Goal: Task Accomplishment & Management: Manage account settings

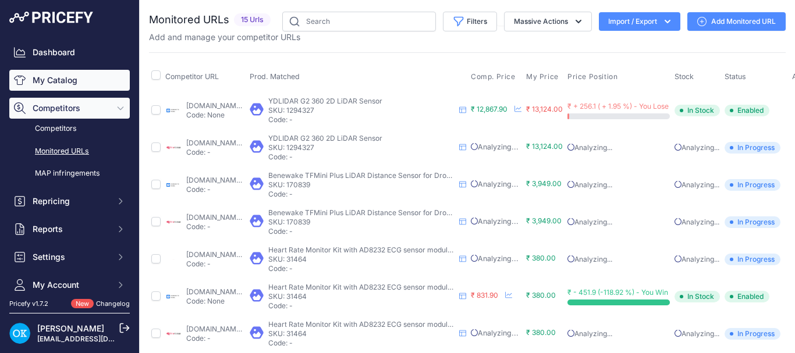
click at [58, 80] on link "My Catalog" at bounding box center [69, 80] width 120 height 21
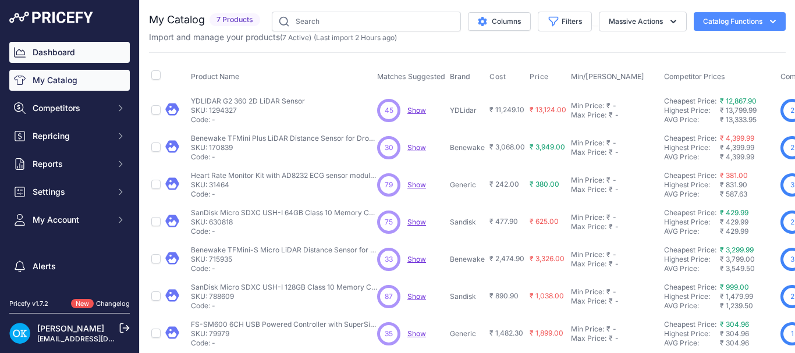
click at [37, 54] on link "Dashboard" at bounding box center [69, 52] width 120 height 21
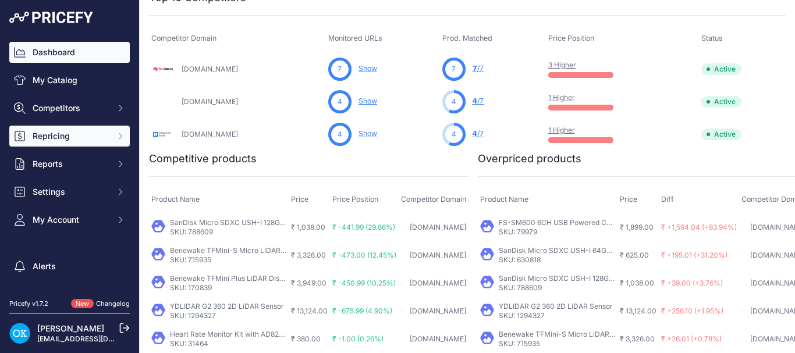
click at [62, 141] on span "Repricing" at bounding box center [71, 136] width 76 height 12
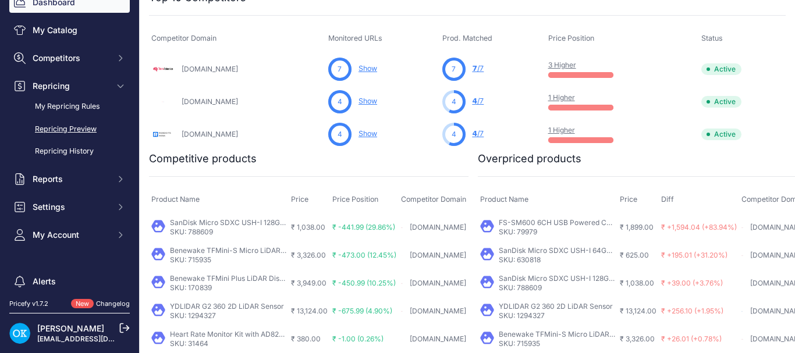
scroll to position [101, 0]
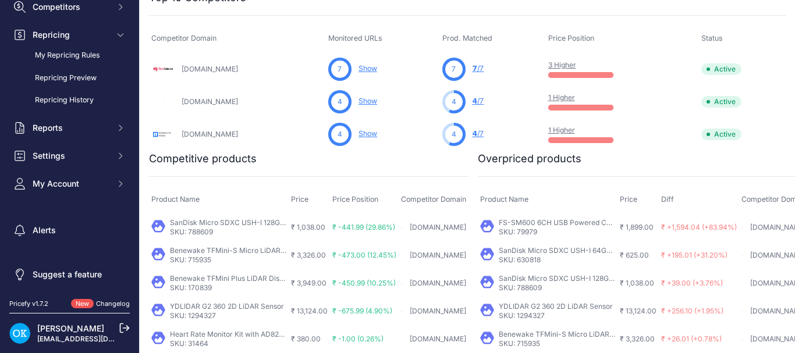
click at [52, 331] on link "[PERSON_NAME]" at bounding box center [70, 329] width 67 height 10
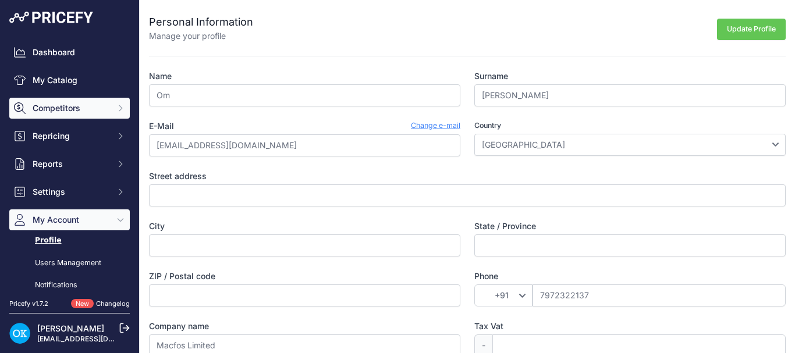
click at [60, 106] on span "Competitors" at bounding box center [71, 108] width 76 height 12
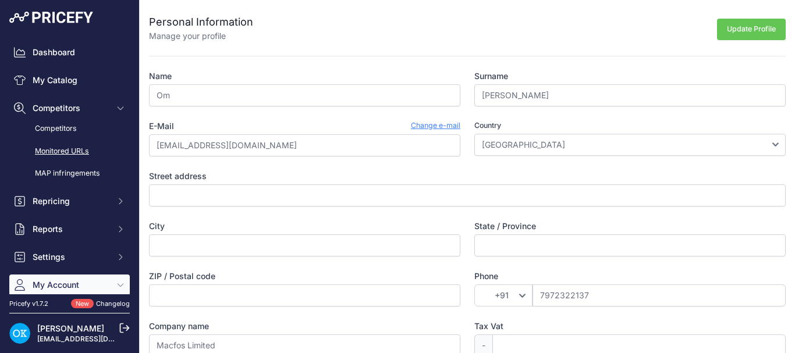
click at [70, 148] on link "Monitored URLs" at bounding box center [69, 151] width 120 height 20
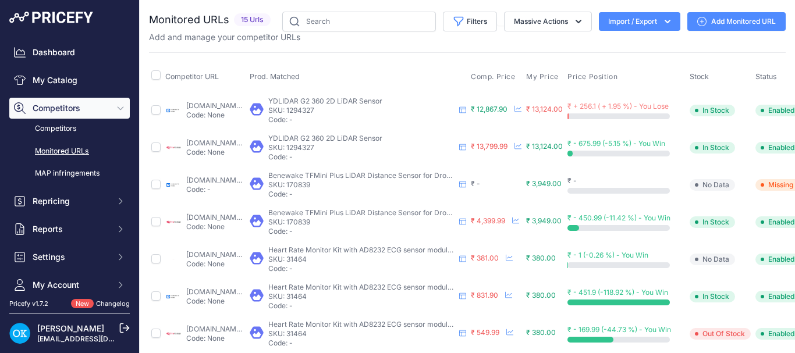
click at [637, 22] on button "Import / Export" at bounding box center [639, 21] width 81 height 19
click at [632, 41] on span "Import" at bounding box center [631, 45] width 22 height 9
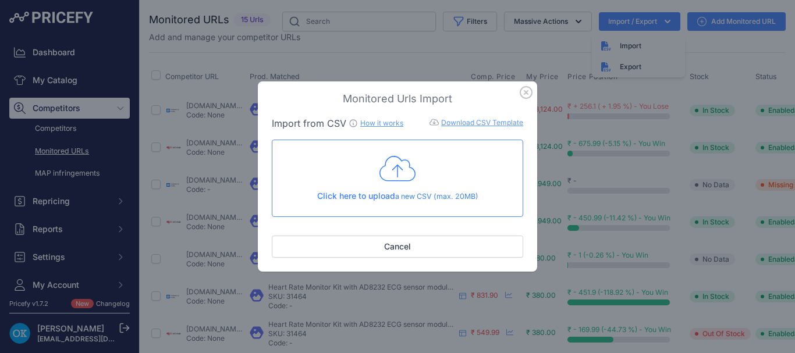
click at [364, 123] on link "How it works" at bounding box center [381, 123] width 43 height 9
click at [525, 92] on icon "button" at bounding box center [526, 93] width 12 height 12
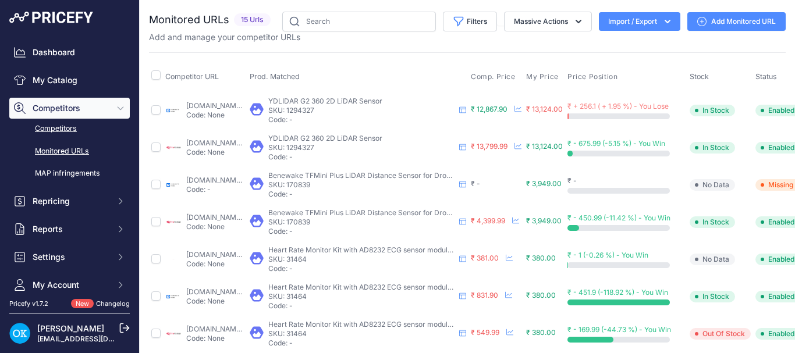
click at [58, 130] on link "Competitors" at bounding box center [69, 129] width 120 height 20
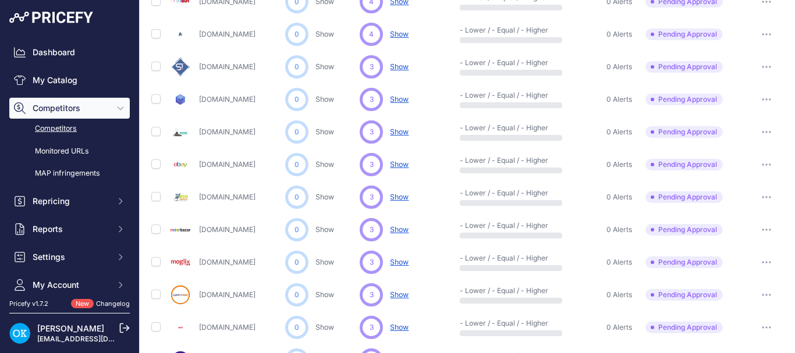
scroll to position [628, 0]
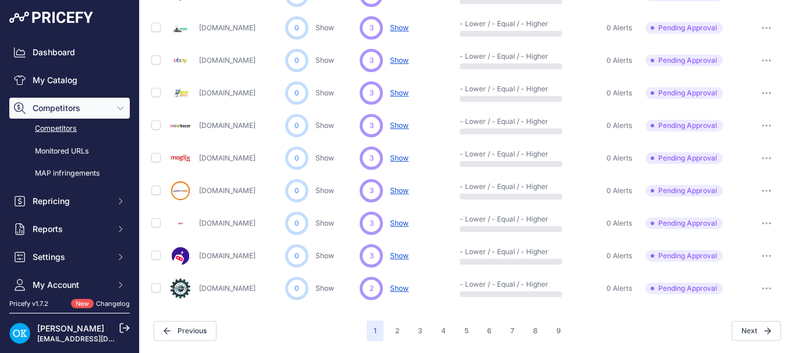
click at [766, 289] on icon "button" at bounding box center [766, 288] width 1 height 1
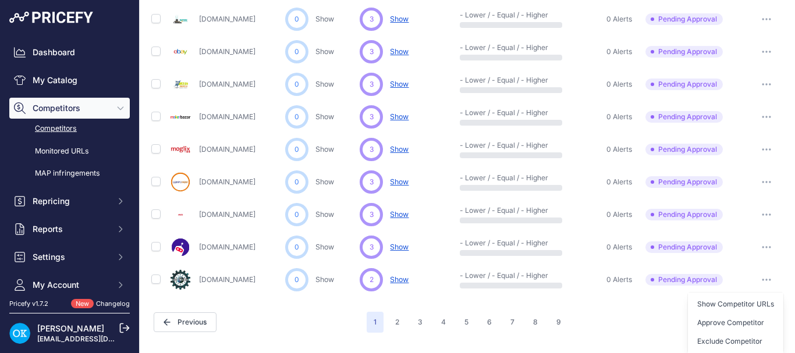
click at [755, 278] on button "button" at bounding box center [766, 280] width 23 height 16
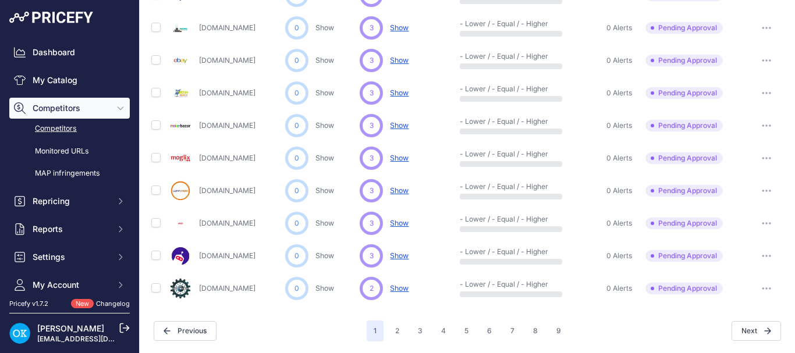
scroll to position [628, 0]
click at [70, 174] on link "MAP infringements" at bounding box center [69, 174] width 120 height 20
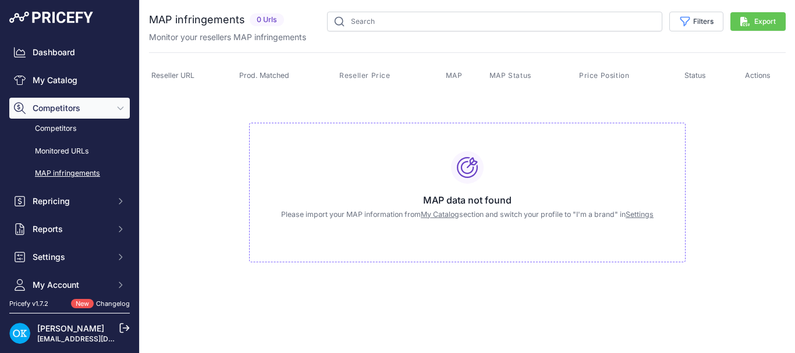
drag, startPoint x: 151, startPoint y: 19, endPoint x: 245, endPoint y: 17, distance: 93.7
click at [245, 17] on div "MAP infringements 0 Urls" at bounding box center [219, 20] width 140 height 16
copy div "MAP infringements"
click at [73, 200] on span "Repricing" at bounding box center [71, 202] width 76 height 12
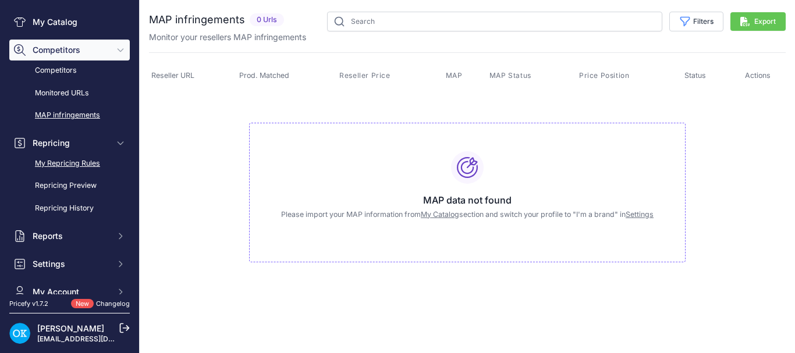
click at [80, 162] on link "My Repricing Rules" at bounding box center [69, 164] width 120 height 20
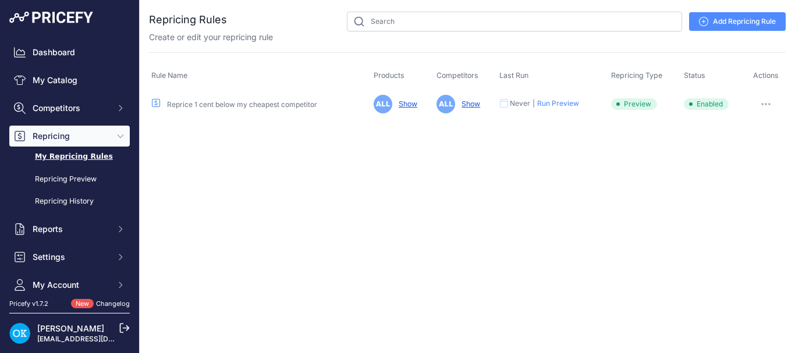
click at [276, 103] on link "Reprice 1 cent below my cheapest competitor" at bounding box center [242, 104] width 150 height 9
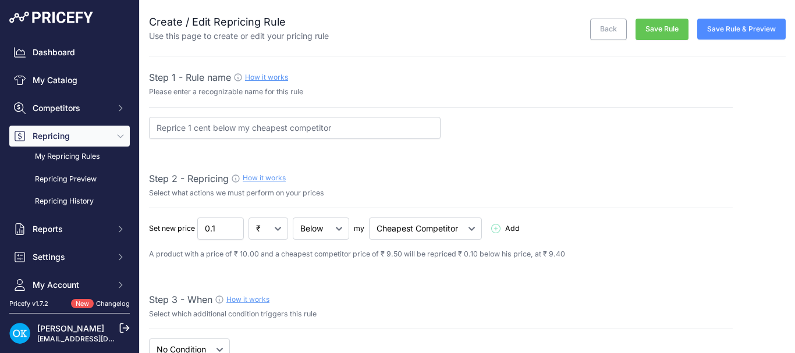
select select "7"
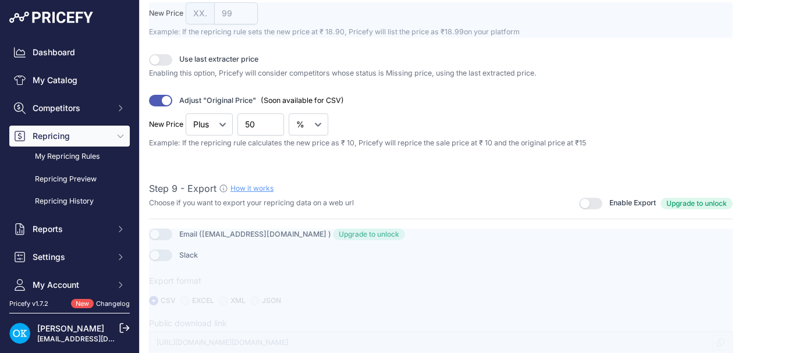
scroll to position [1584, 0]
click at [95, 156] on link "My Repricing Rules" at bounding box center [69, 157] width 120 height 20
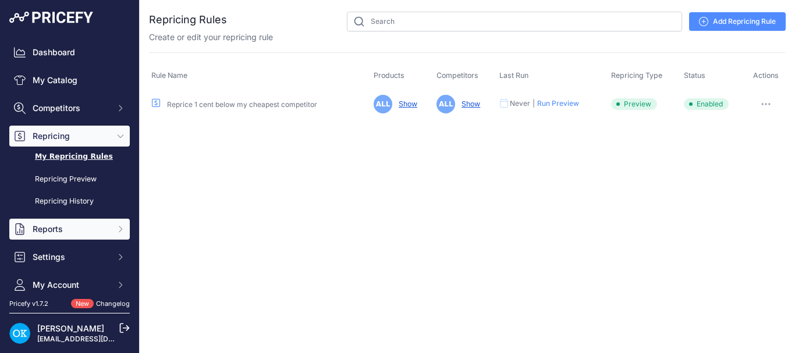
click at [63, 229] on span "Reports" at bounding box center [71, 230] width 76 height 12
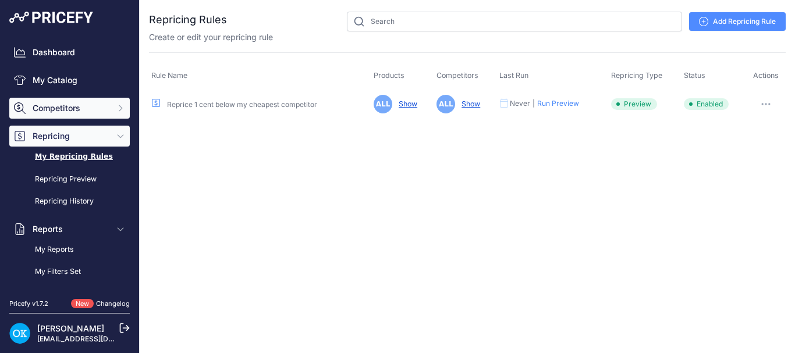
click at [61, 104] on span "Competitors" at bounding box center [71, 108] width 76 height 12
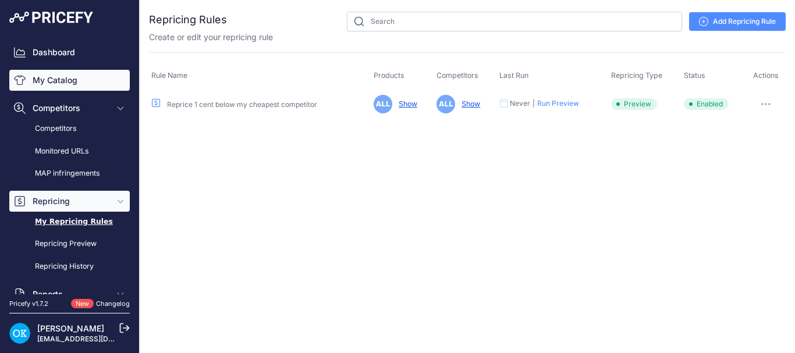
click at [72, 73] on link "My Catalog" at bounding box center [69, 80] width 120 height 21
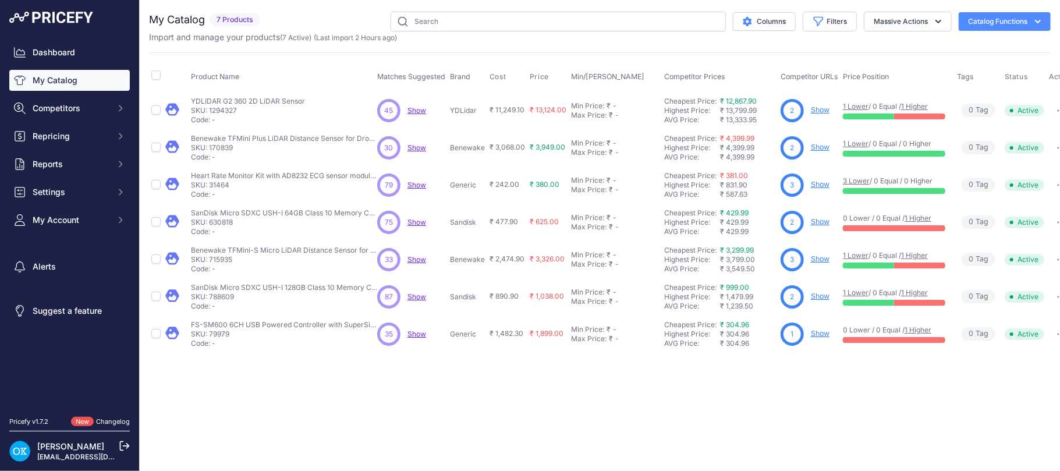
drag, startPoint x: 944, startPoint y: 0, endPoint x: 485, endPoint y: 399, distance: 608.2
click at [485, 353] on div "Close You are not connected to the internet." at bounding box center [600, 235] width 920 height 471
click at [755, 19] on button "Columns" at bounding box center [764, 21] width 63 height 19
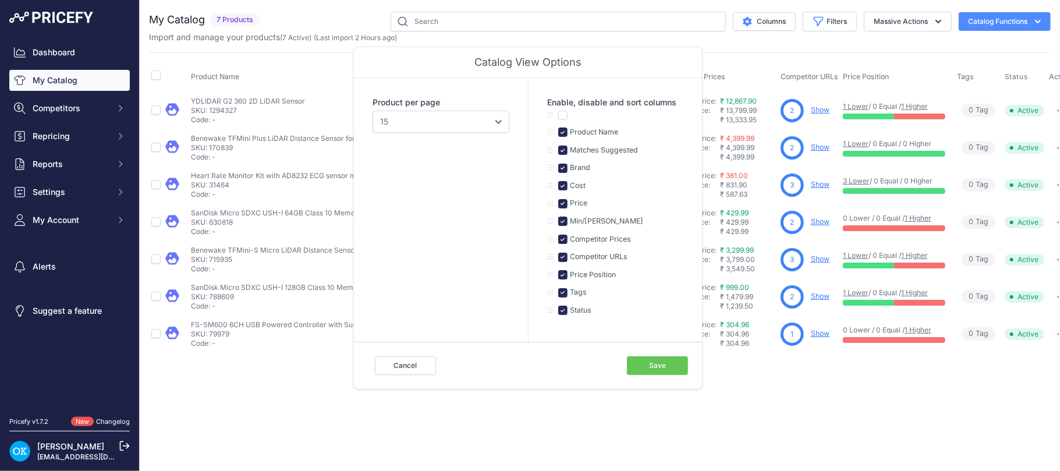
click at [577, 294] on label "Tags" at bounding box center [577, 292] width 19 height 11
click at [562, 294] on input "checkbox" at bounding box center [562, 292] width 9 height 9
checkbox input "false"
click at [648, 353] on button "Save" at bounding box center [657, 365] width 61 height 19
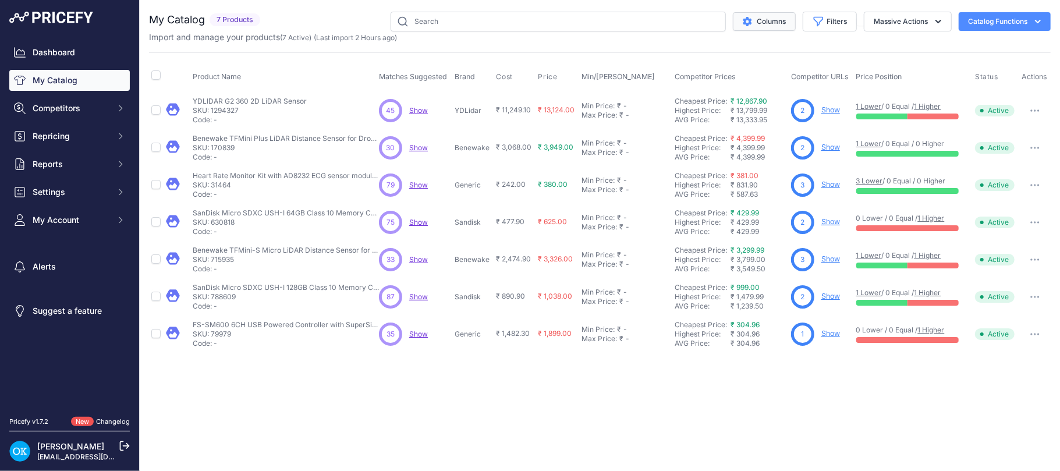
click at [746, 19] on icon "$type" at bounding box center [747, 21] width 9 height 9
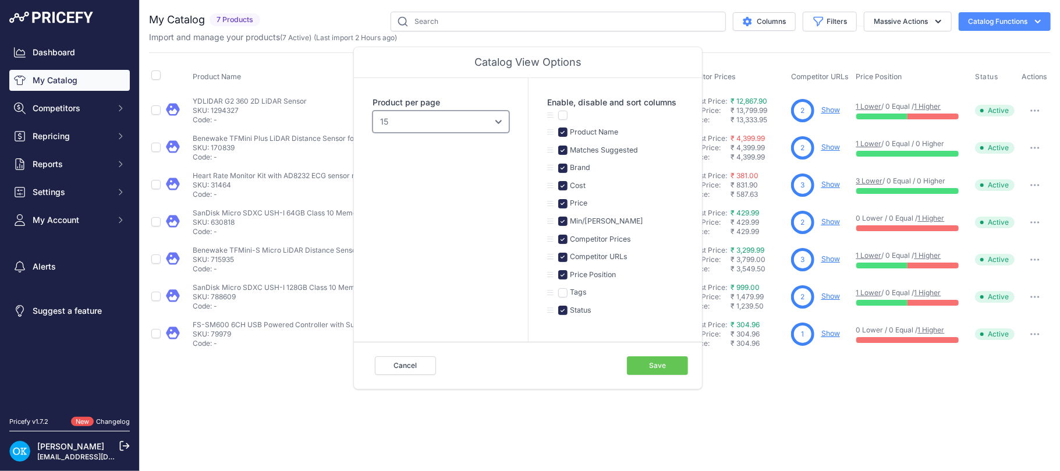
click at [466, 122] on select "10 15 20 25 50 100" at bounding box center [441, 122] width 137 height 22
select select "20"
click at [373, 111] on select "10 15 20 25 50 100" at bounding box center [441, 122] width 137 height 22
click at [660, 353] on button "Save" at bounding box center [657, 365] width 61 height 19
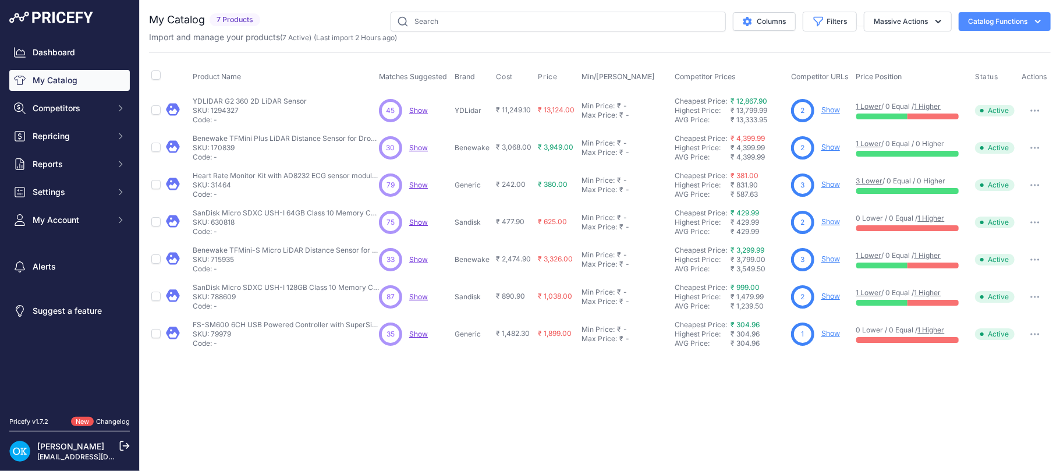
click at [102, 353] on link "Changelog" at bounding box center [113, 421] width 34 height 8
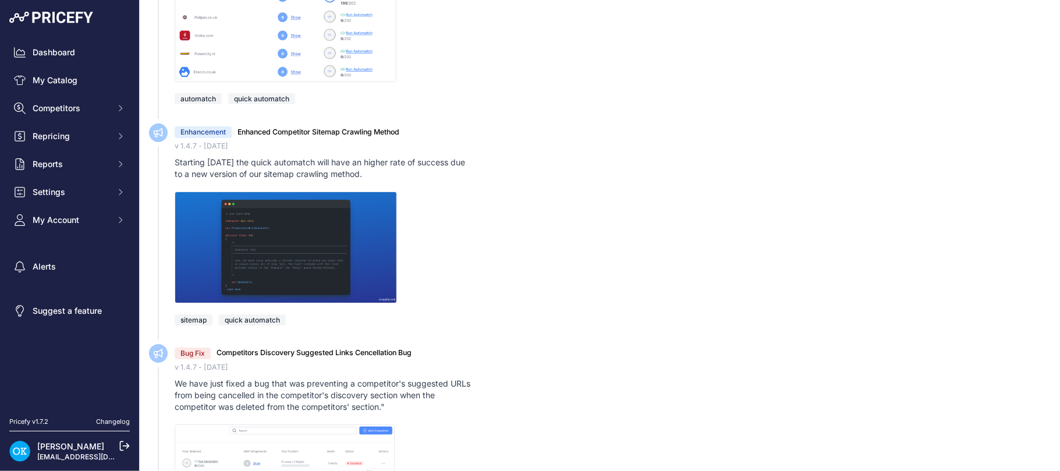
scroll to position [6630, 0]
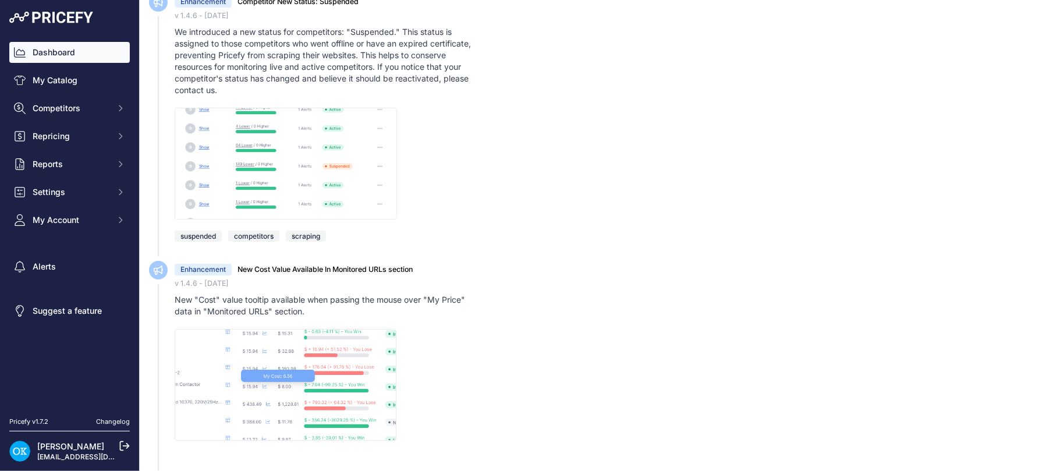
click at [62, 49] on link "Dashboard" at bounding box center [69, 52] width 120 height 21
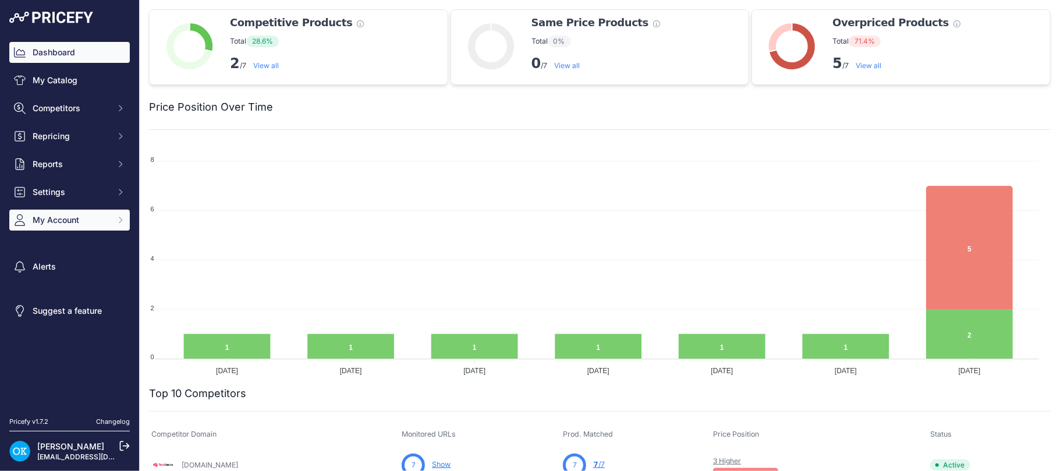
click at [47, 220] on span "My Account" at bounding box center [71, 220] width 76 height 12
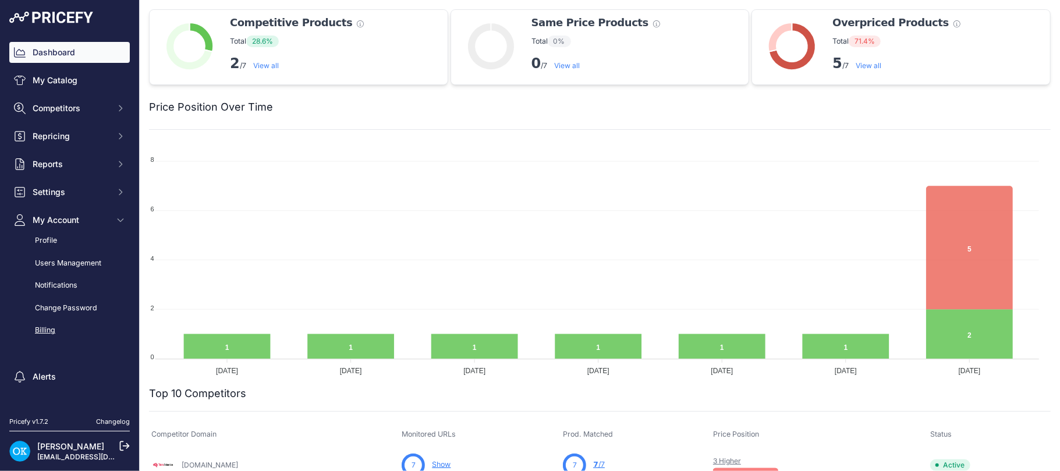
click at [52, 324] on link "Billing" at bounding box center [69, 330] width 120 height 20
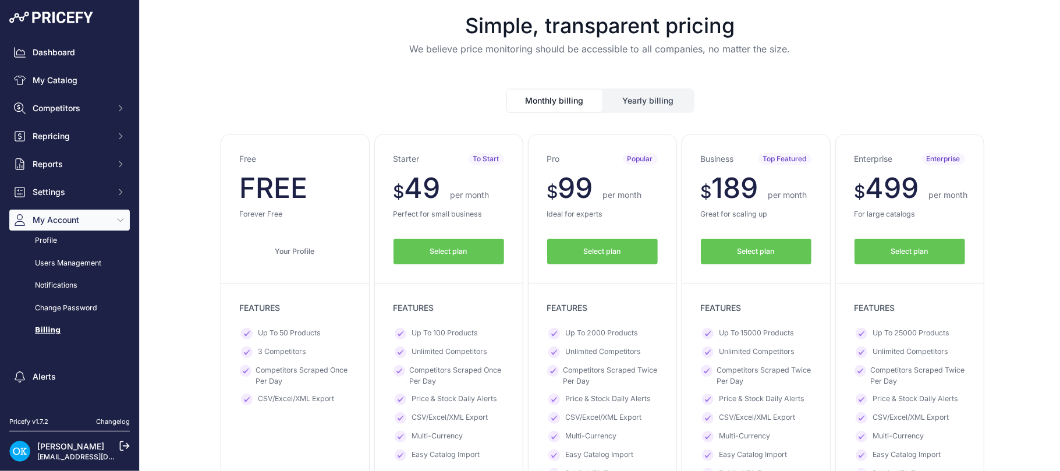
click at [621, 105] on button "Yearly billing" at bounding box center [649, 101] width 90 height 22
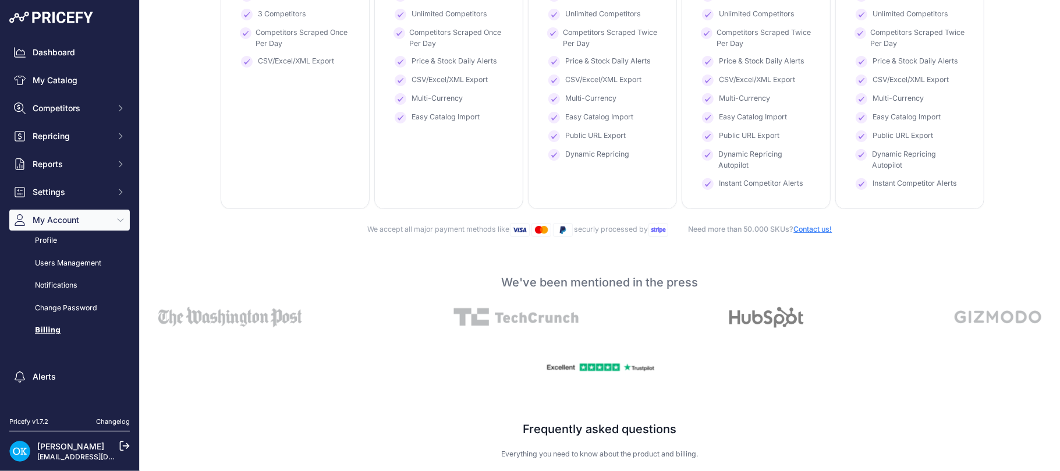
scroll to position [264, 0]
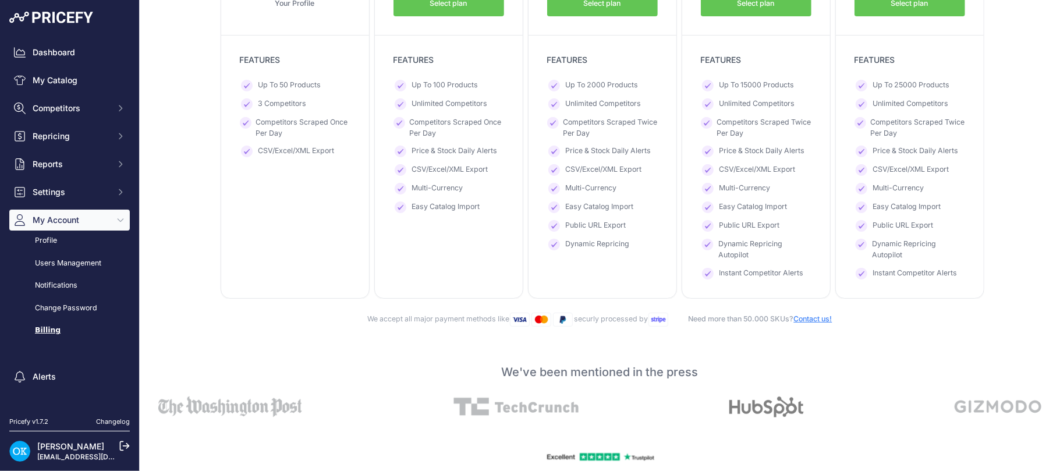
click at [816, 321] on link "Contact us!" at bounding box center [813, 318] width 38 height 9
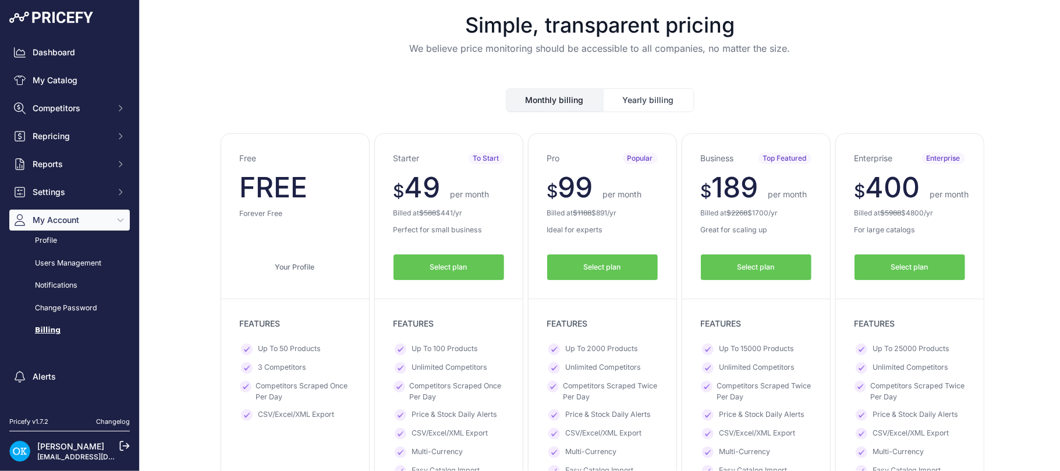
scroll to position [0, 0]
